Goal: Task Accomplishment & Management: Manage account settings

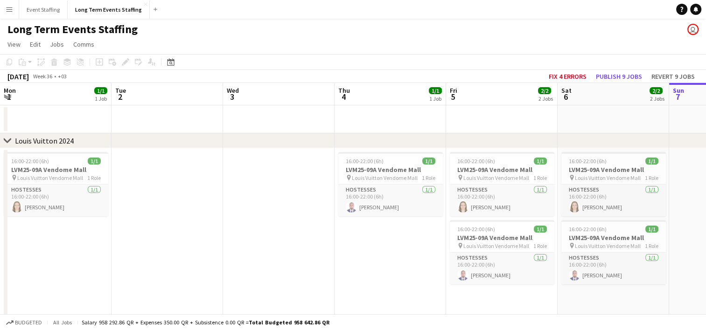
scroll to position [0, 287]
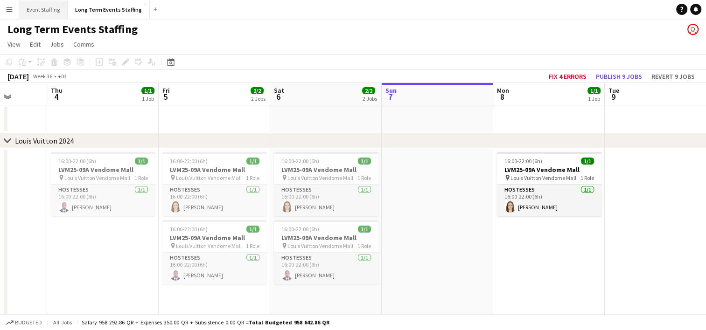
click at [42, 9] on button "Event Staffing Close" at bounding box center [43, 9] width 49 height 18
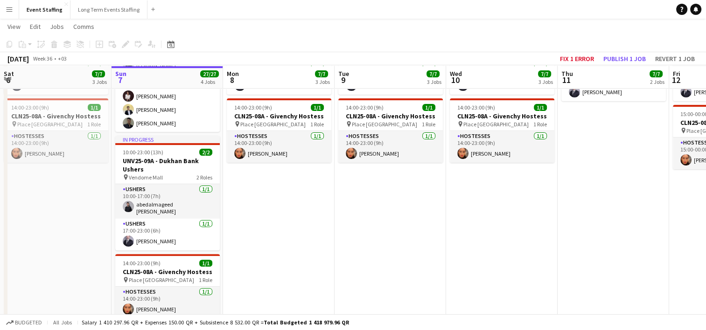
scroll to position [257, 0]
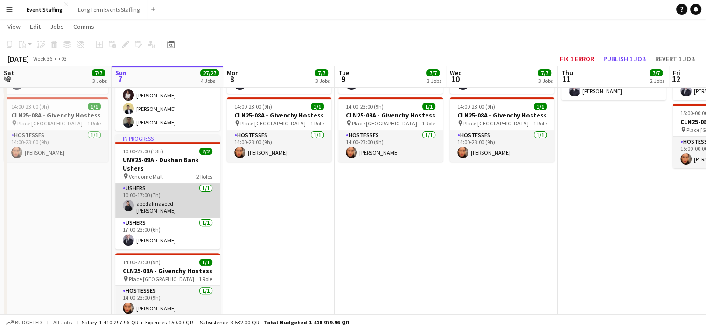
click at [198, 207] on app-card-role "Ushers [DATE] 10:00-17:00 (7h) abedalmageed [PERSON_NAME]" at bounding box center [167, 200] width 105 height 35
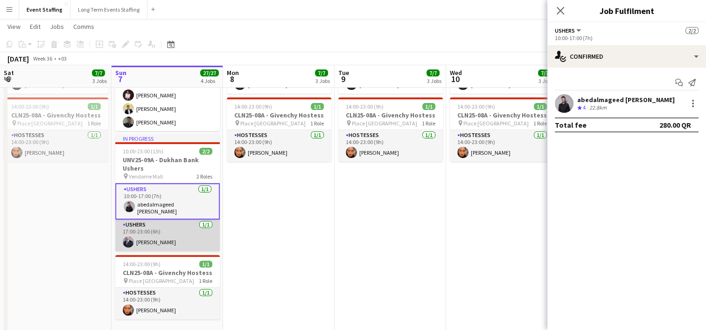
click at [154, 233] on app-card-role "Ushers [DATE] 17:00-23:00 (6h) [PERSON_NAME]" at bounding box center [167, 236] width 105 height 32
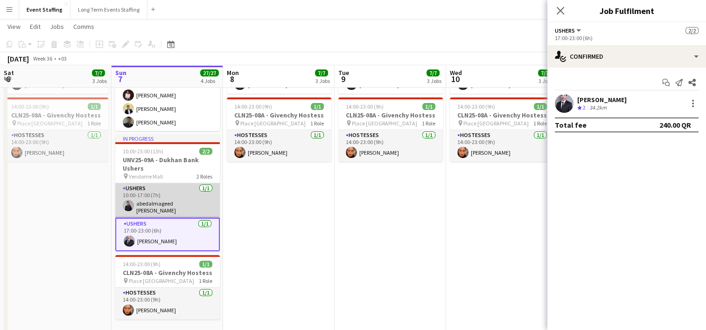
click at [154, 207] on app-card-role "Ushers [DATE] 10:00-17:00 (7h) abedalmageed [PERSON_NAME]" at bounding box center [167, 200] width 105 height 35
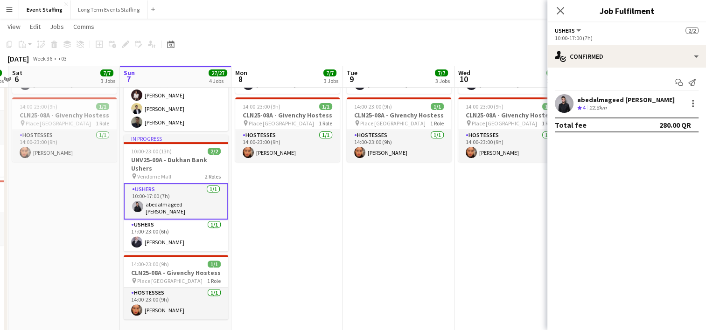
scroll to position [0, 214]
drag, startPoint x: 267, startPoint y: 203, endPoint x: 276, endPoint y: 246, distance: 43.9
click at [276, 246] on app-calendar-viewport "Thu 4 10/10 4 Jobs Fri 5 9/9 4 Jobs Sat 6 7/7 3 Jobs Sun 7 27/27 4 Jobs Mon 8 7…" at bounding box center [353, 82] width 706 height 607
click at [561, 11] on icon at bounding box center [560, 10] width 9 height 9
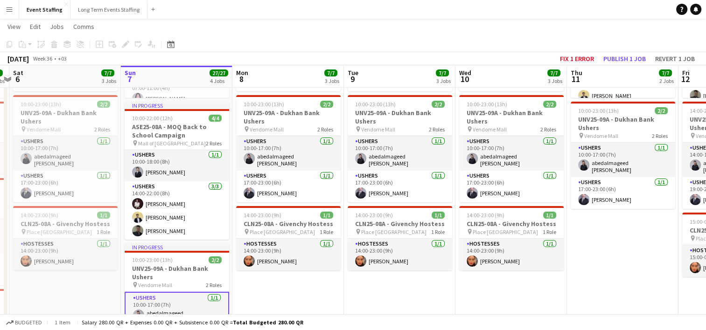
scroll to position [147, 0]
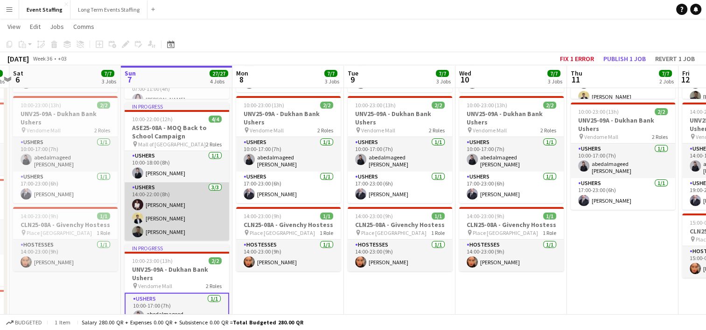
click at [155, 206] on app-card-role "Ushers [DATE] 14:00-22:00 (8h) [PERSON_NAME] [PERSON_NAME] [PERSON_NAME]" at bounding box center [177, 211] width 105 height 59
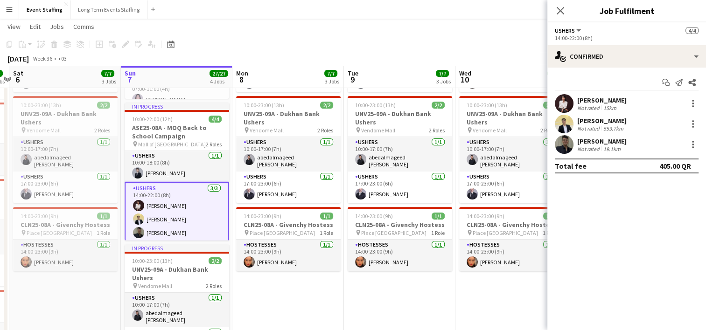
click at [626, 101] on div "[PERSON_NAME]" at bounding box center [601, 100] width 49 height 8
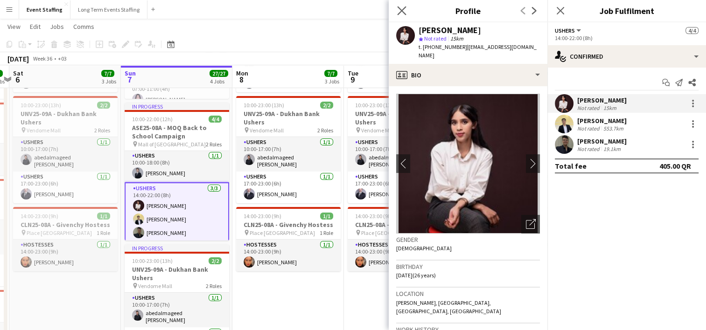
click at [397, 7] on icon "Close pop-in" at bounding box center [401, 10] width 9 height 9
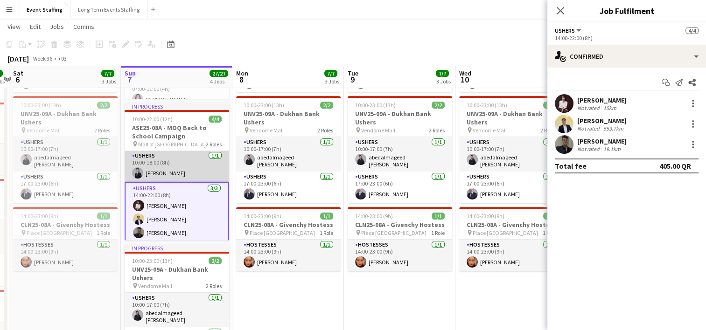
click at [190, 175] on app-card-role "Ushers [DATE] 10:00-18:00 (8h) [PERSON_NAME]" at bounding box center [177, 167] width 105 height 32
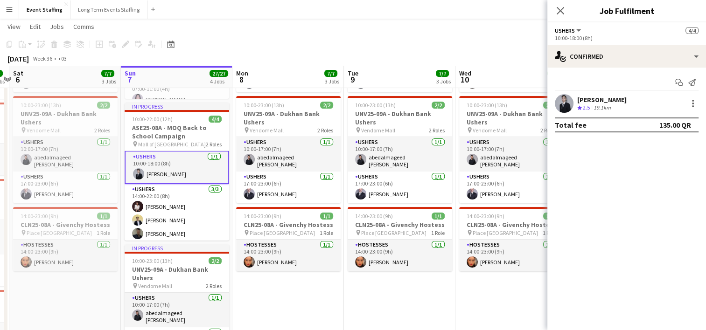
scroll to position [1, 0]
click at [561, 12] on icon at bounding box center [560, 10] width 9 height 9
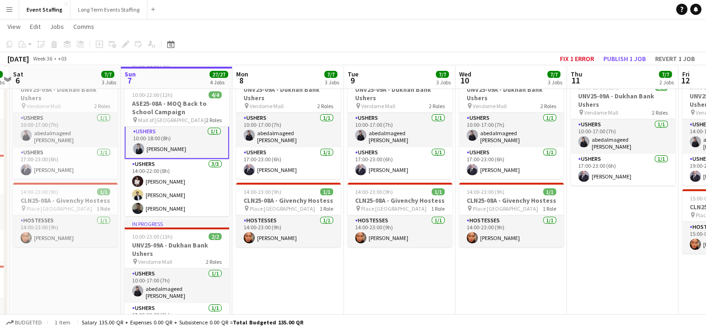
scroll to position [175, 0]
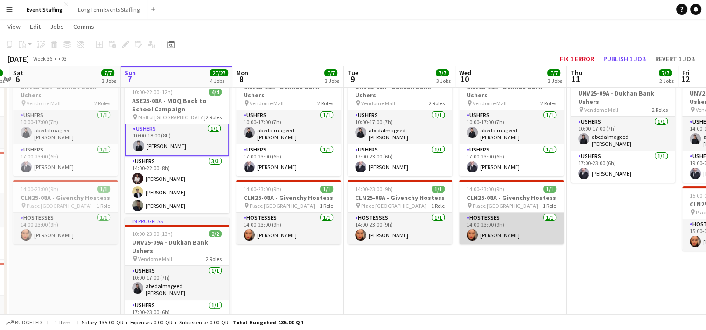
click at [521, 229] on app-card-role "Hostesses [DATE] 14:00-23:00 (9h) [PERSON_NAME]" at bounding box center [511, 229] width 105 height 32
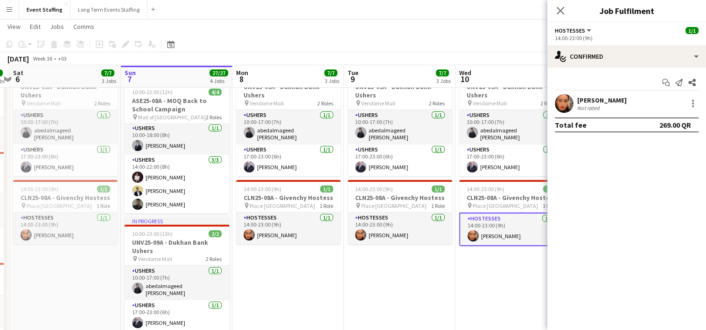
scroll to position [0, 0]
click at [563, 11] on icon "Close pop-in" at bounding box center [560, 10] width 9 height 9
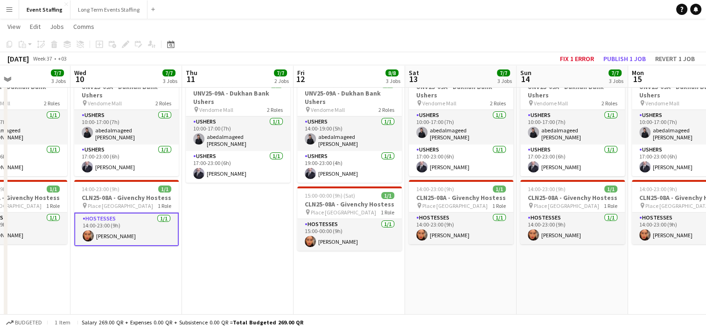
scroll to position [0, 378]
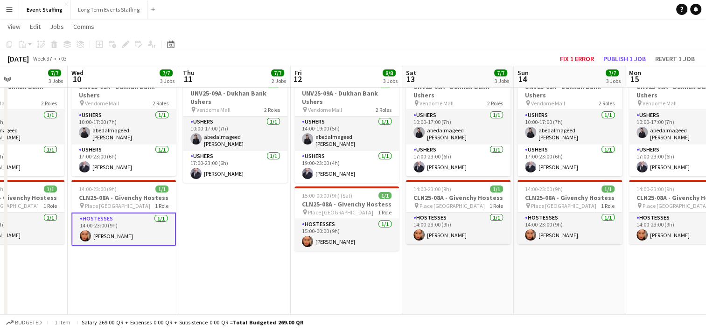
drag, startPoint x: 627, startPoint y: 273, endPoint x: 239, endPoint y: 193, distance: 396.0
click at [239, 193] on app-calendar-viewport "Sat 6 7/7 3 Jobs Sun 7 27/27 4 Jobs Mon 8 7/7 3 Jobs Tue 9 7/7 3 Jobs Wed 10 7/…" at bounding box center [353, 165] width 706 height 607
